Goal: Task Accomplishment & Management: Manage account settings

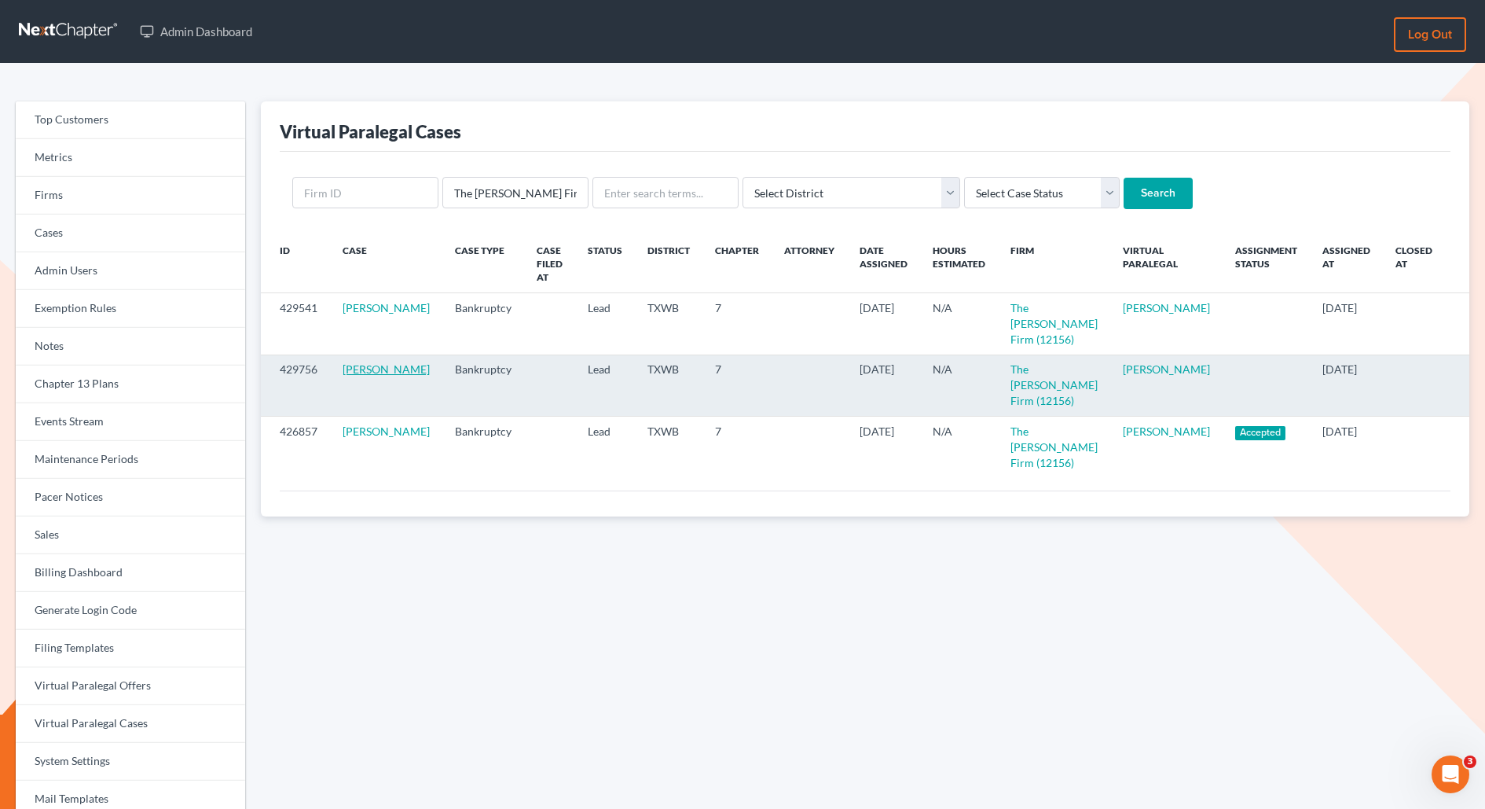
click at [359, 369] on link "Hunter Gilliam" at bounding box center [386, 368] width 87 height 13
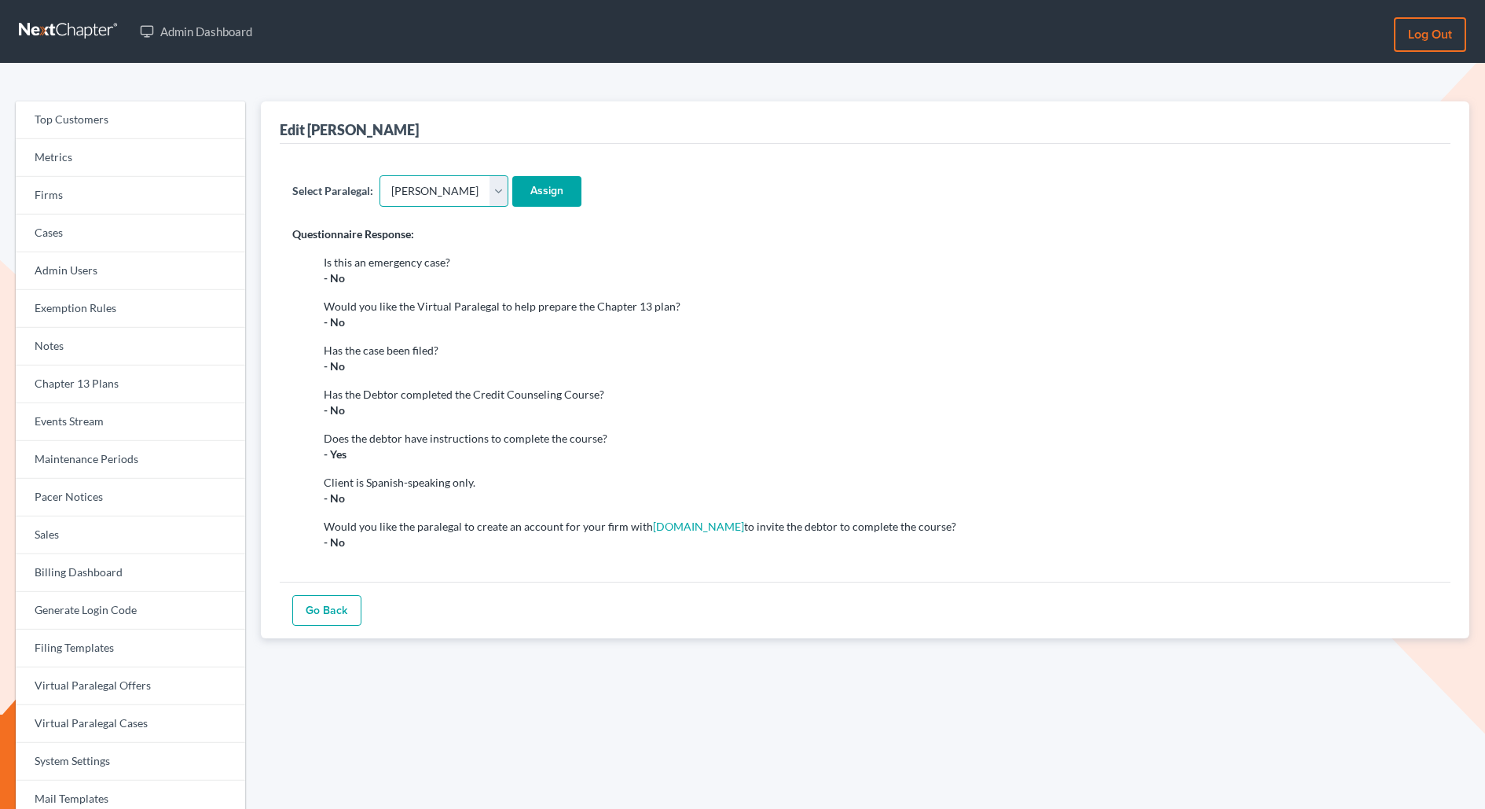
click at [419, 188] on select "- Select - Aaron Preston Alexandra Perez Angela Hiney Aryennis Peralta Candace …" at bounding box center [444, 190] width 129 height 31
select select "23930"
click at [380, 175] on select "- Select - Aaron Preston Alexandra Perez Angela Hiney Aryennis Peralta Candace …" at bounding box center [444, 190] width 129 height 31
click at [549, 185] on input "Assign" at bounding box center [546, 191] width 69 height 31
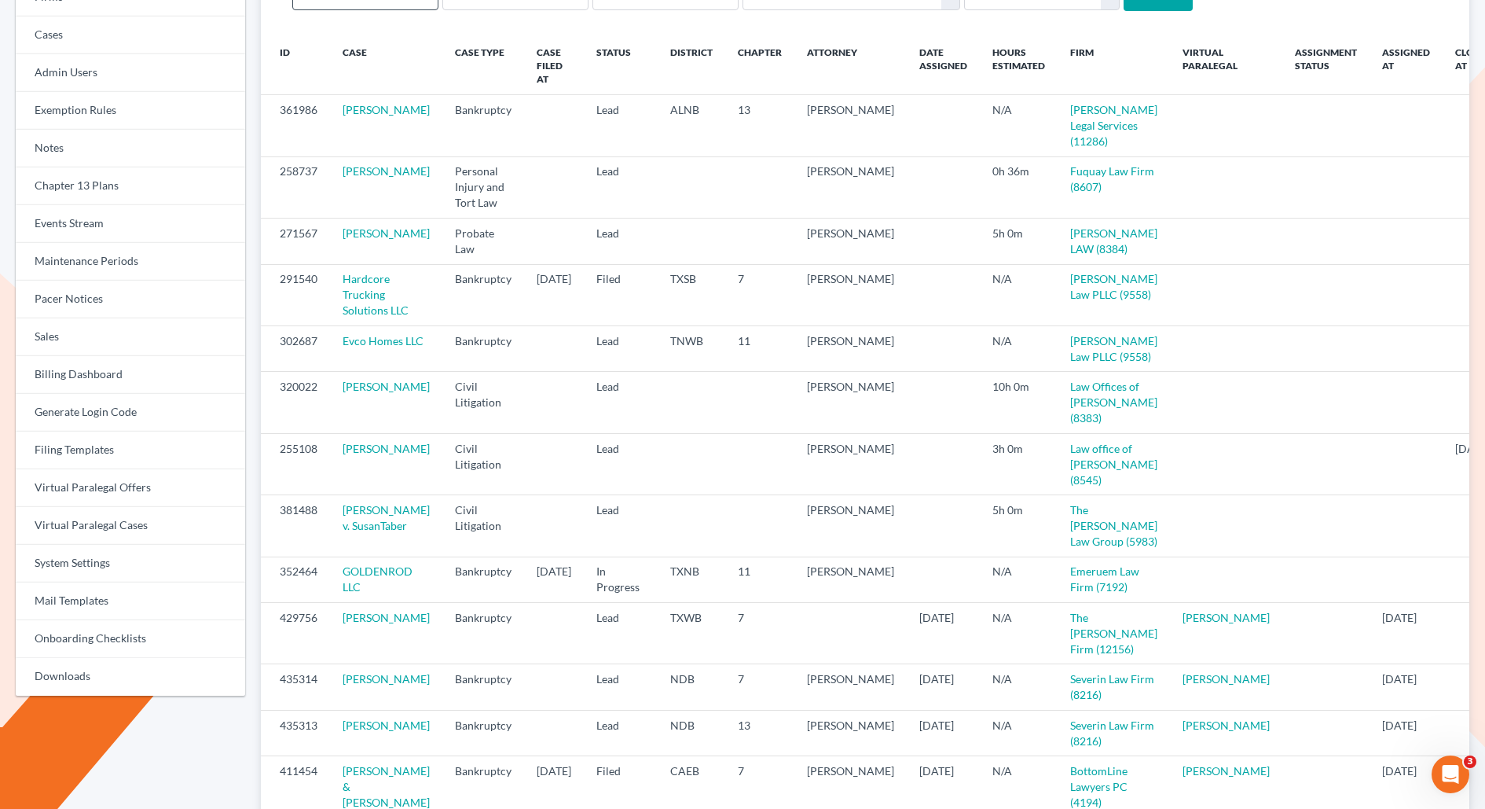
scroll to position [16, 0]
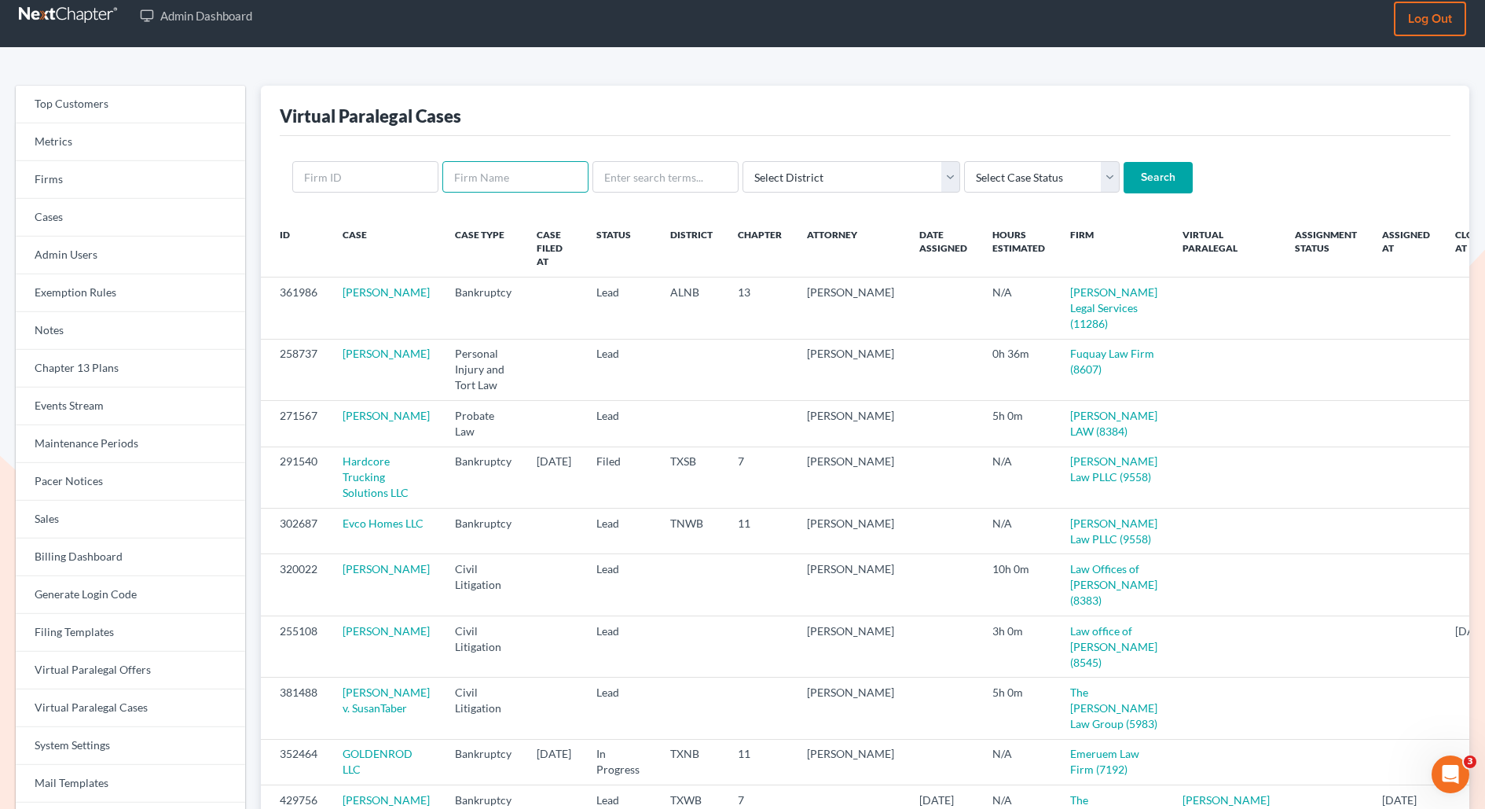
click at [520, 168] on input "text" at bounding box center [515, 176] width 146 height 31
type input "The [PERSON_NAME] Firm"
click at [1124, 162] on input "Search" at bounding box center [1158, 177] width 69 height 31
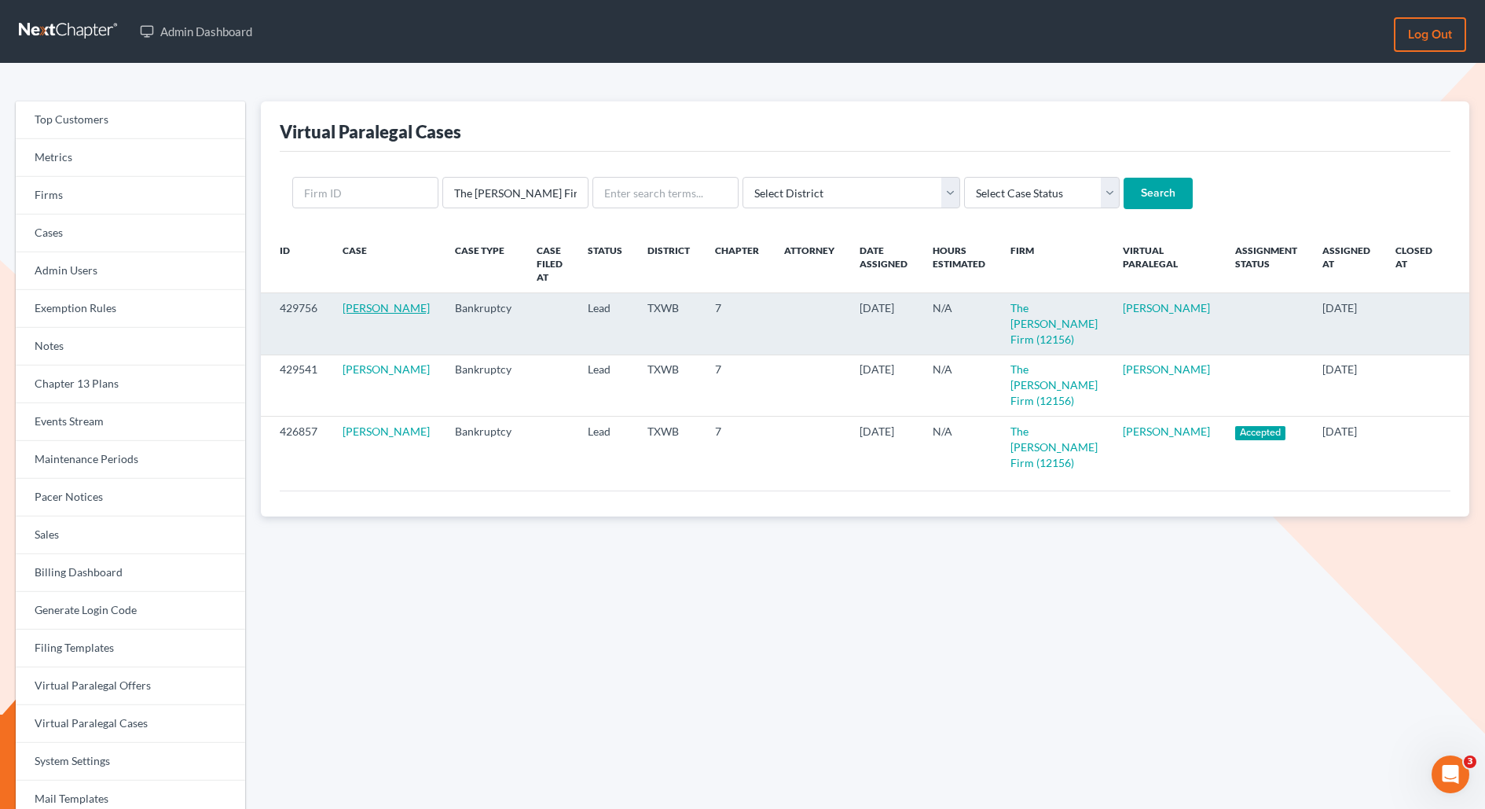
click at [363, 314] on link "[PERSON_NAME]" at bounding box center [386, 307] width 87 height 13
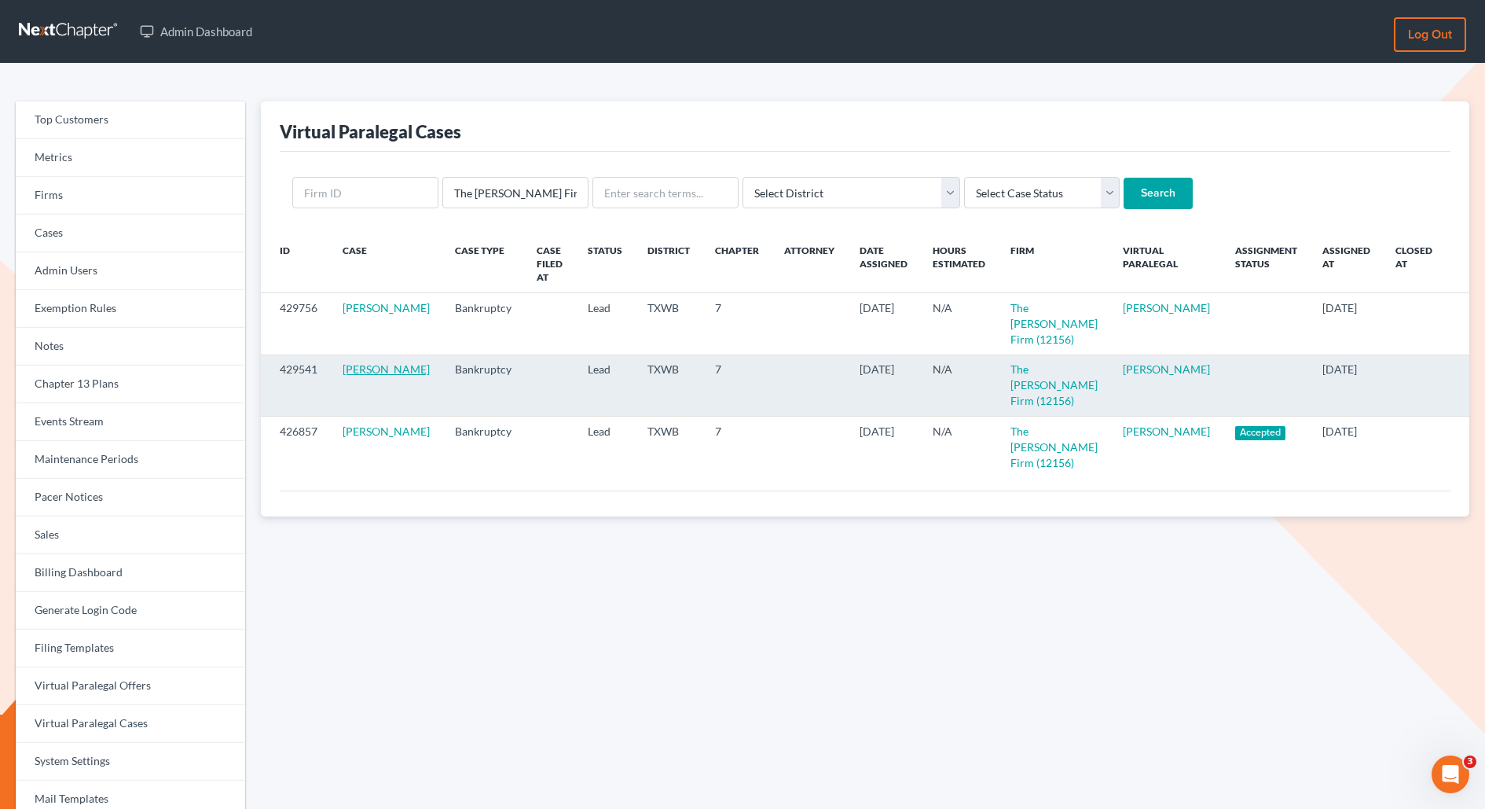
click at [353, 367] on link "Katherine Bergamo" at bounding box center [386, 368] width 87 height 13
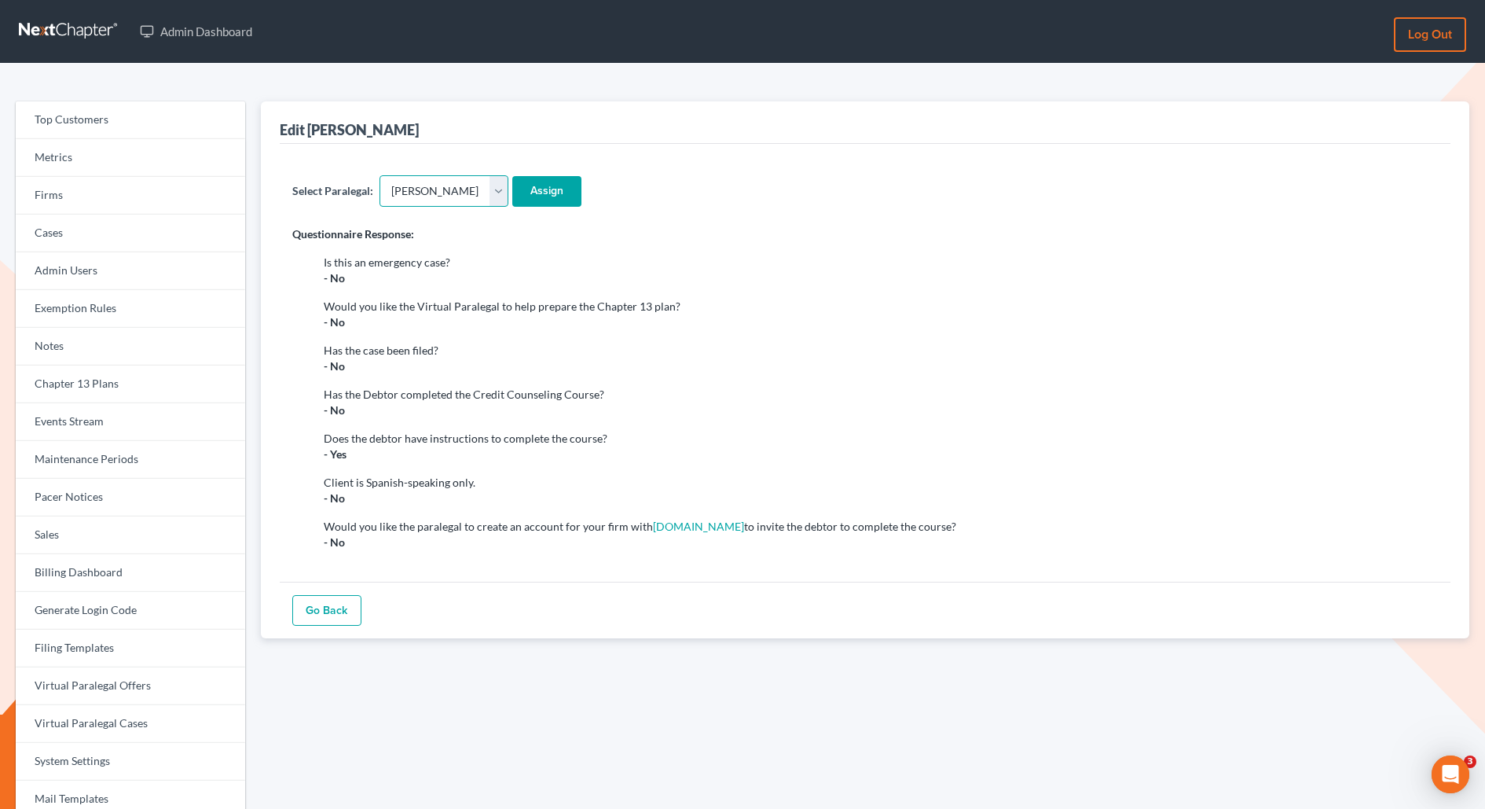
click at [424, 178] on select "- Select - [PERSON_NAME] [PERSON_NAME] [PERSON_NAME] [PERSON_NAME] [PERSON_NAME…" at bounding box center [444, 190] width 129 height 31
select select "23930"
click at [380, 175] on select "- Select - Aaron Preston Alexandra Perez Angela Hiney Aryennis Peralta Candace …" at bounding box center [444, 190] width 129 height 31
click at [578, 192] on input "Assign" at bounding box center [546, 191] width 69 height 31
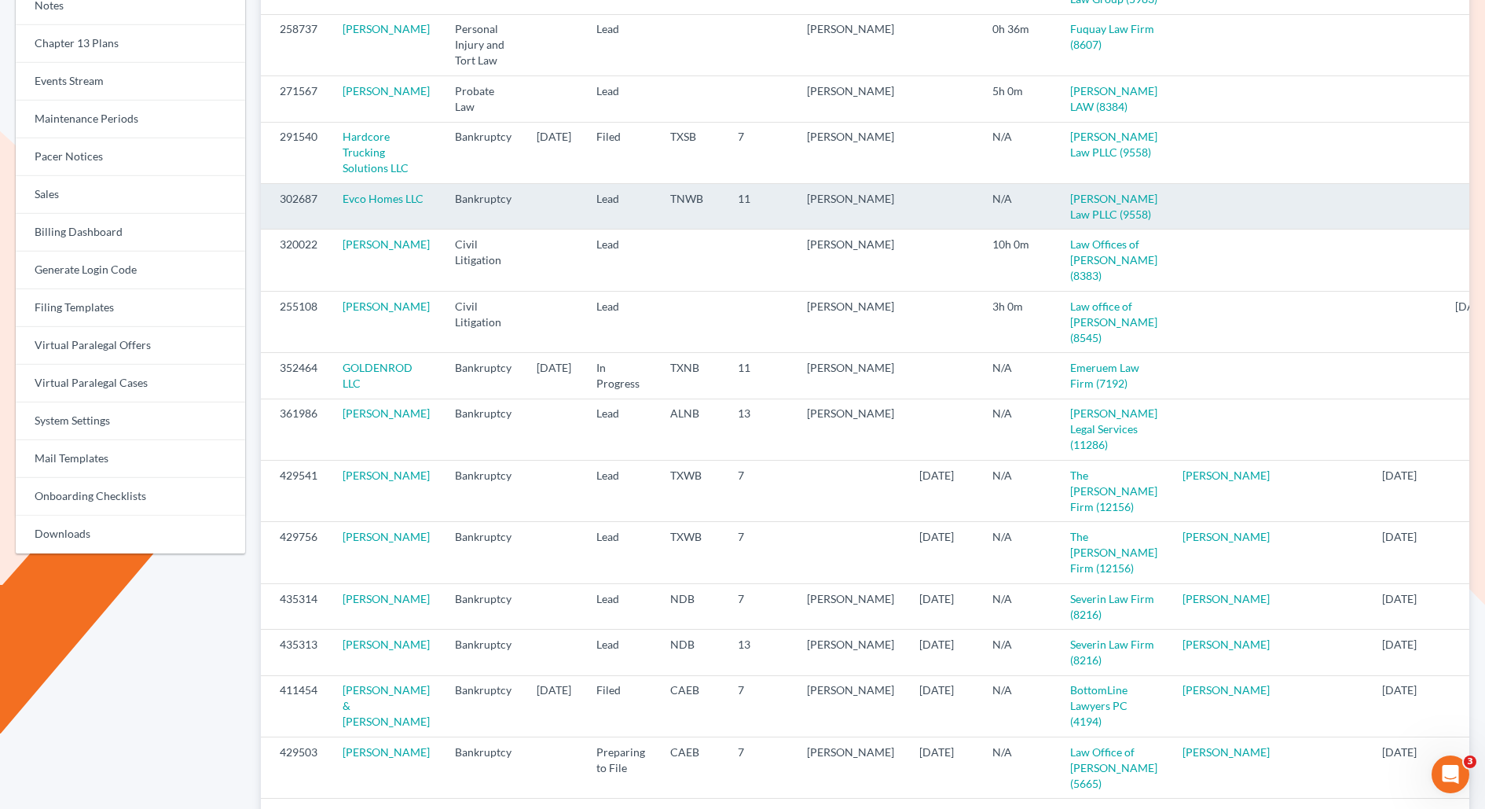
scroll to position [607, 0]
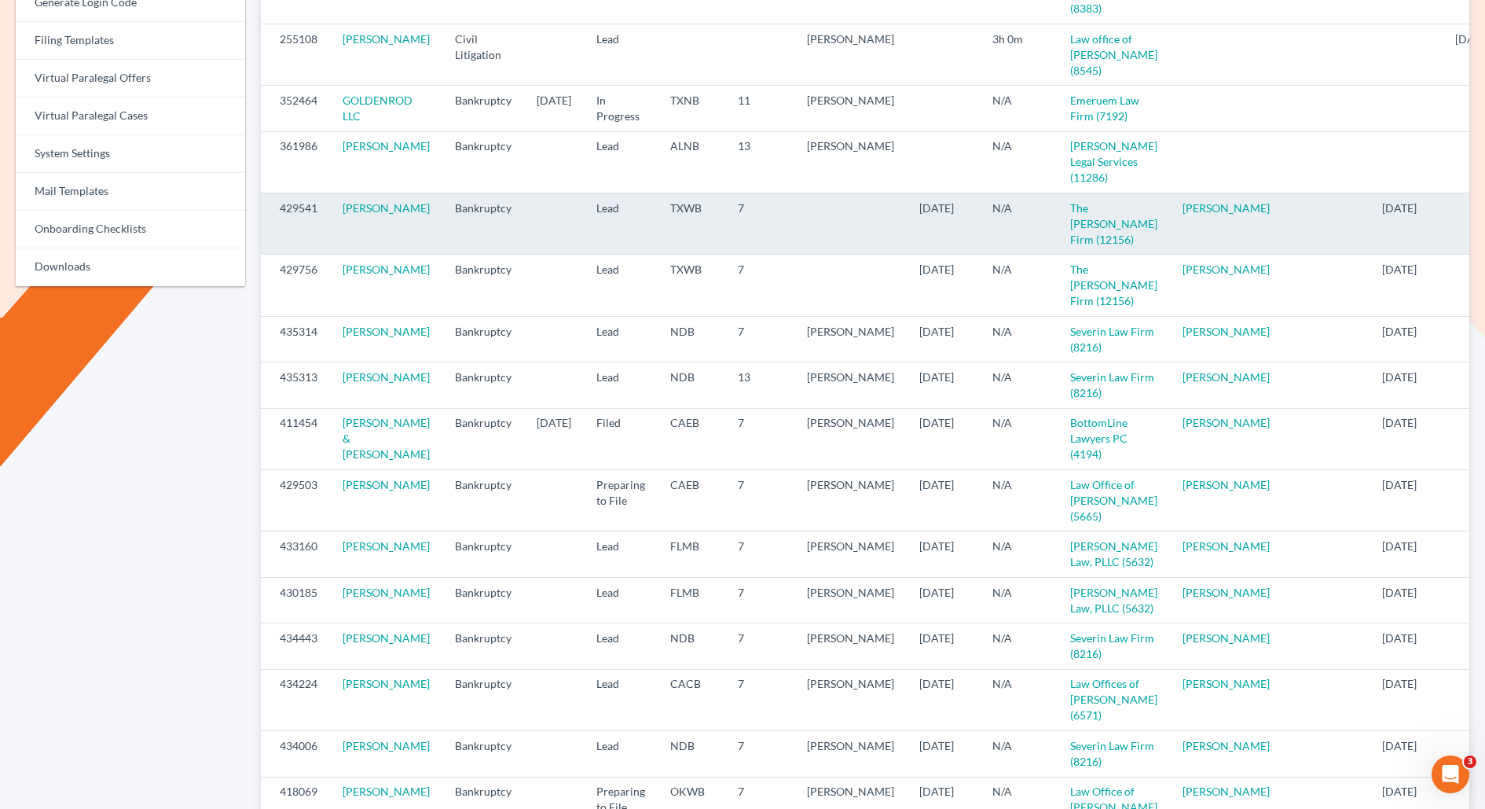
drag, startPoint x: 399, startPoint y: 314, endPoint x: 337, endPoint y: 301, distance: 63.5
click at [337, 255] on td "[PERSON_NAME]" at bounding box center [386, 223] width 112 height 61
copy link "[PERSON_NAME]"
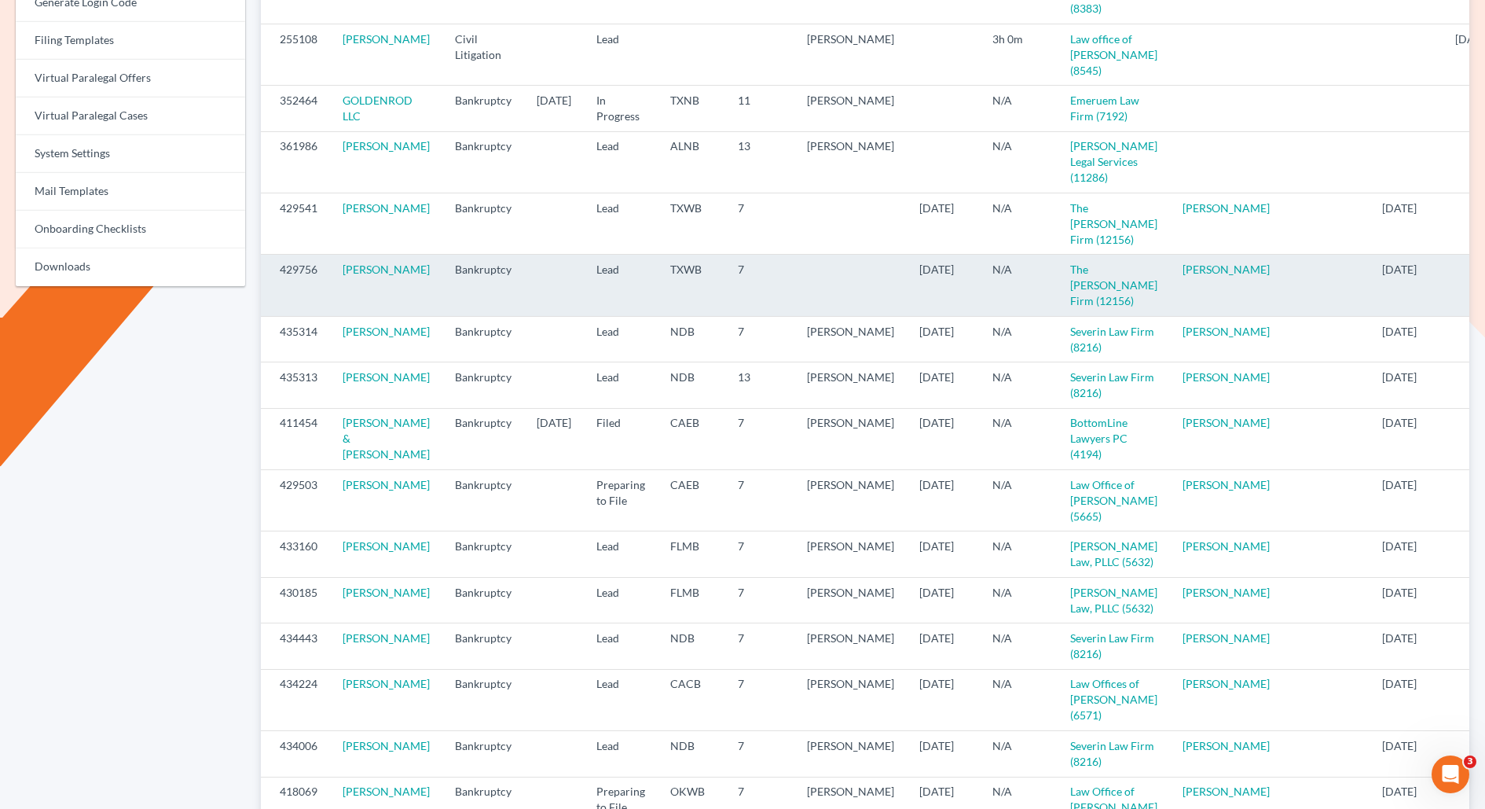
drag, startPoint x: 389, startPoint y: 376, endPoint x: 334, endPoint y: 365, distance: 56.1
click at [334, 316] on td "[PERSON_NAME]" at bounding box center [386, 285] width 112 height 61
copy link "[PERSON_NAME]"
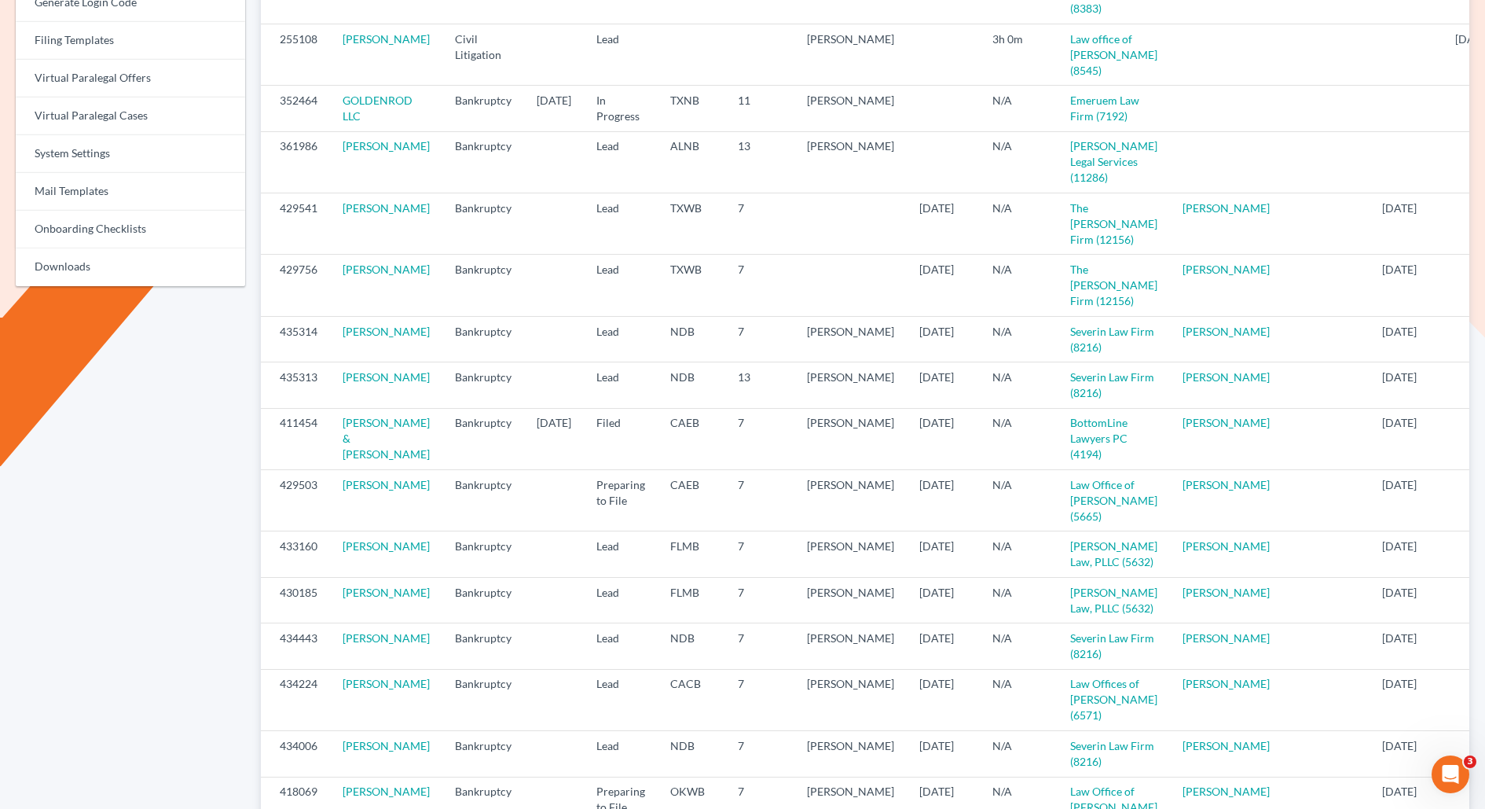
click at [177, 374] on div "Top Customers Metrics Firms Cases Admin Users Exemption Rules Notes Chapter 13 …" at bounding box center [130, 417] width 245 height 1846
